Goal: Task Accomplishment & Management: Manage account settings

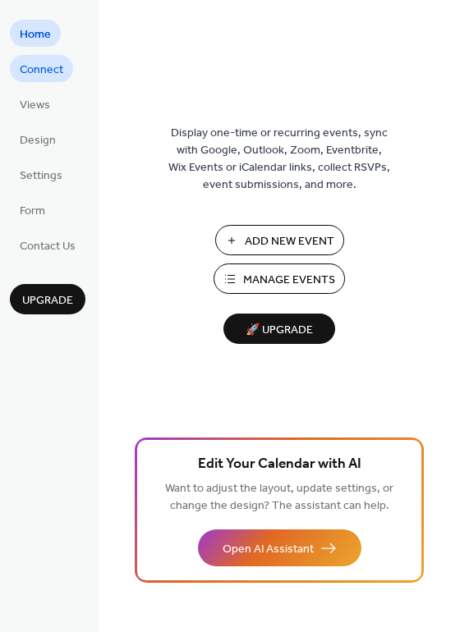
click at [55, 65] on span "Connect" at bounding box center [42, 70] width 44 height 17
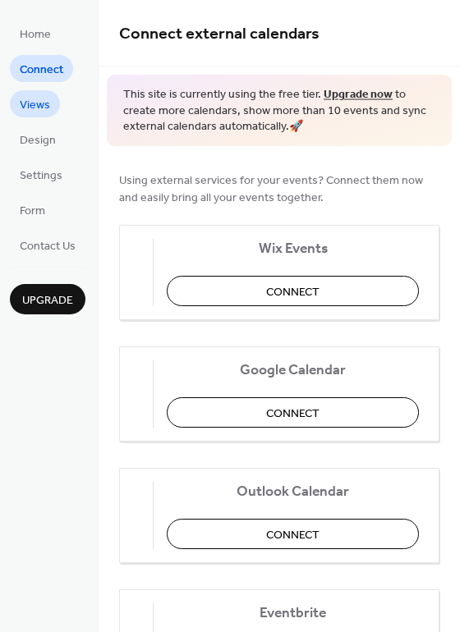
click at [48, 97] on span "Views" at bounding box center [35, 105] width 30 height 17
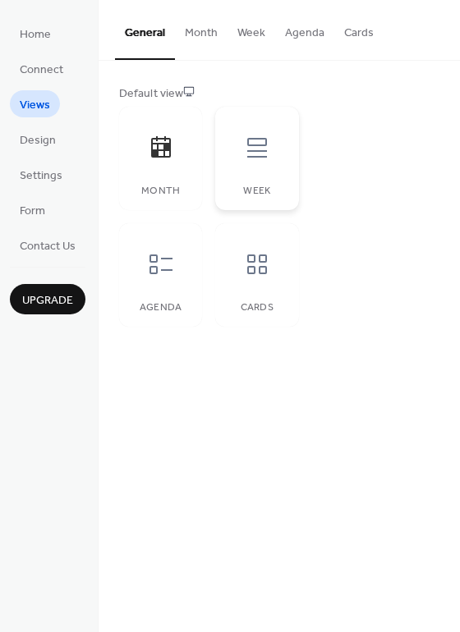
click at [264, 177] on div "Week" at bounding box center [256, 158] width 83 height 103
click at [156, 175] on div "Month" at bounding box center [160, 158] width 83 height 103
click at [45, 132] on span "Design" at bounding box center [38, 140] width 36 height 17
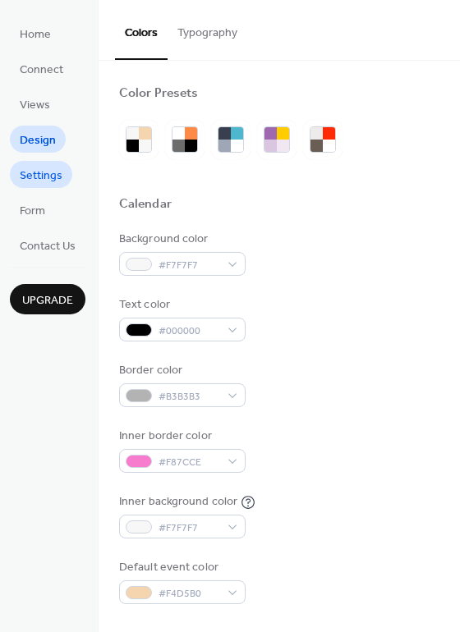
click at [44, 181] on span "Settings" at bounding box center [41, 176] width 43 height 17
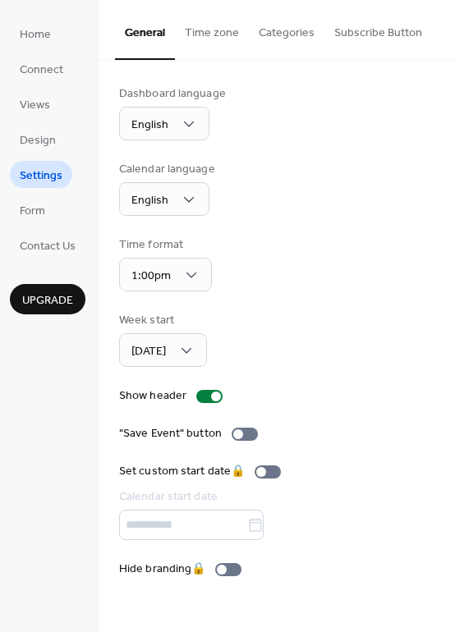
click at [205, 49] on button "Time zone" at bounding box center [212, 29] width 74 height 58
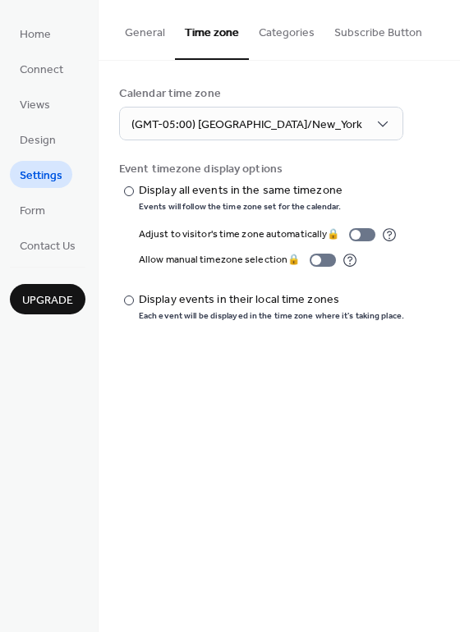
click at [273, 50] on button "Categories" at bounding box center [287, 29] width 76 height 58
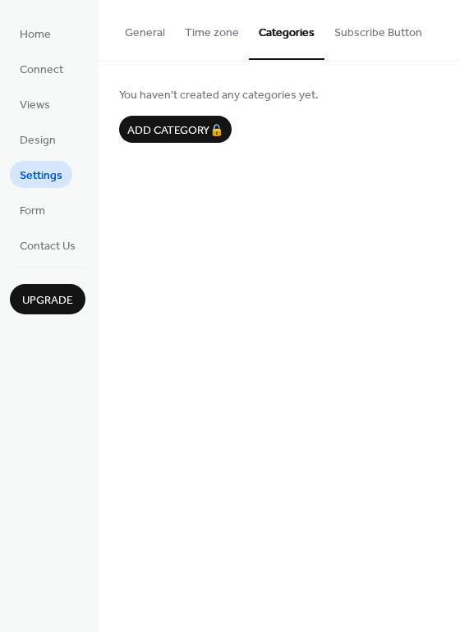
click at [361, 31] on button "Subscribe Button" at bounding box center [378, 29] width 108 height 58
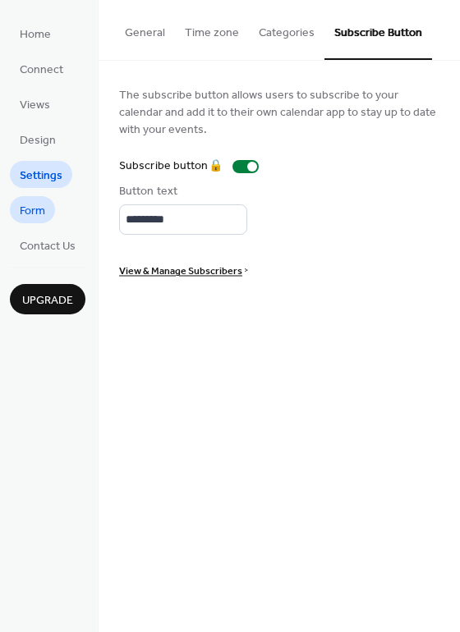
click at [21, 218] on span "Form" at bounding box center [32, 211] width 25 height 17
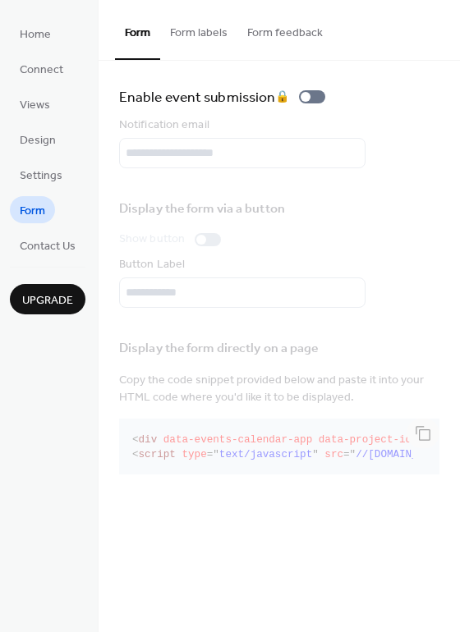
click at [48, 292] on span "Upgrade" at bounding box center [47, 300] width 51 height 17
click at [63, 76] on link "Connect" at bounding box center [41, 68] width 63 height 27
